Goal: Check status: Verify the current state of an ongoing process or item

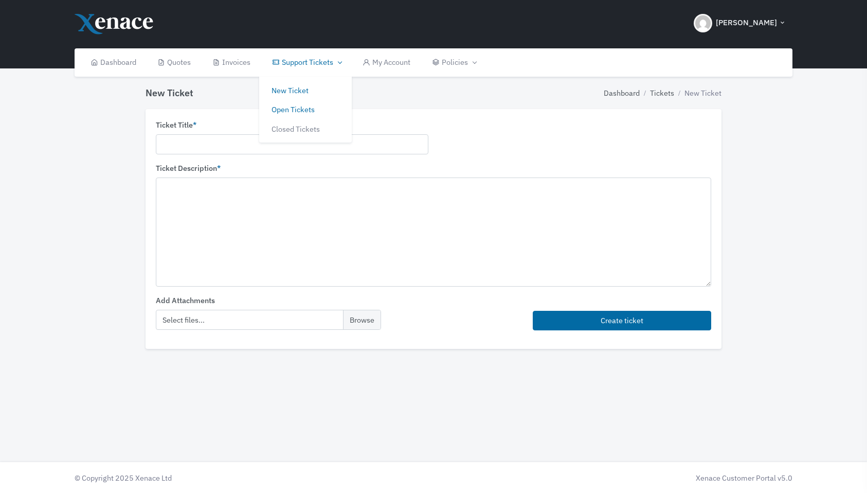
click at [290, 114] on link "Open Tickets" at bounding box center [305, 110] width 93 height 20
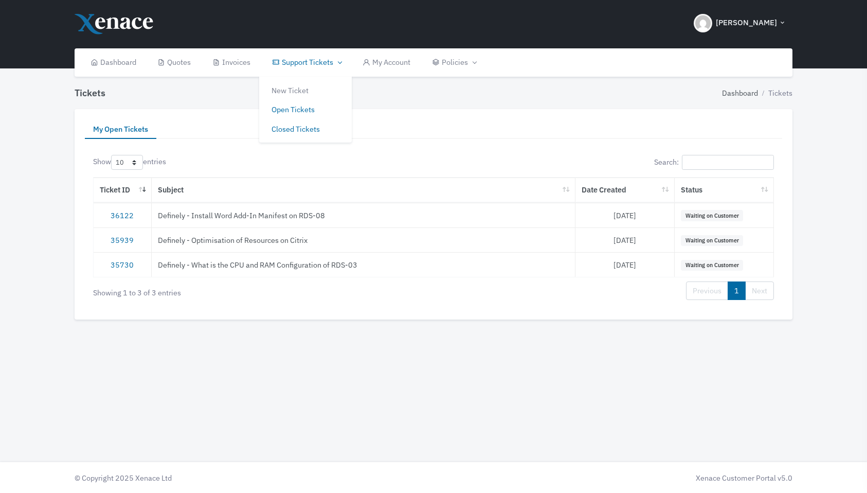
click at [303, 128] on link "Closed Tickets" at bounding box center [305, 129] width 93 height 20
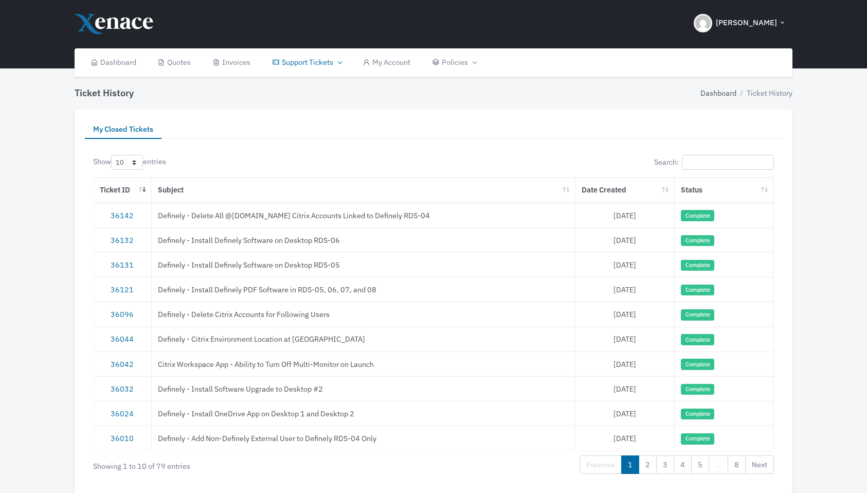
click at [279, 213] on td "Definely - Delete All @[DOMAIN_NAME] Citrix Accounts Linked to Definely RDS-04" at bounding box center [364, 215] width 424 height 25
click at [125, 218] on link "36142" at bounding box center [122, 215] width 23 height 10
